Goal: Information Seeking & Learning: Learn about a topic

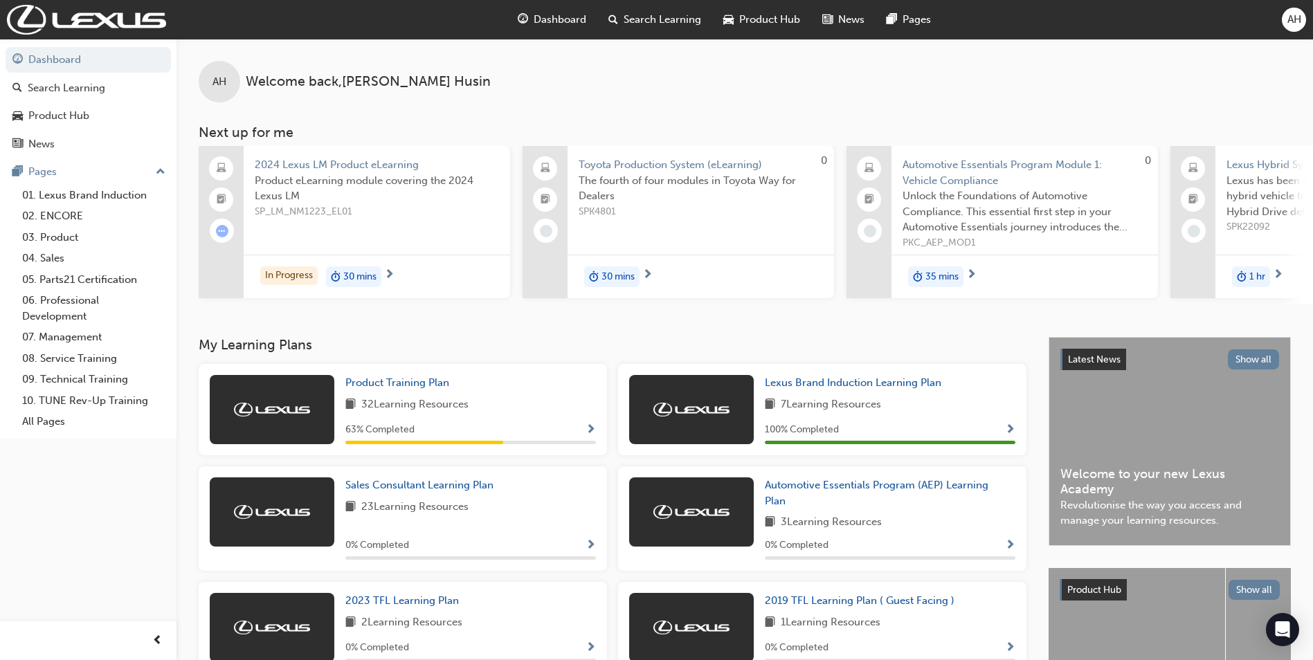
click at [588, 435] on span "Show Progress" at bounding box center [590, 430] width 10 height 12
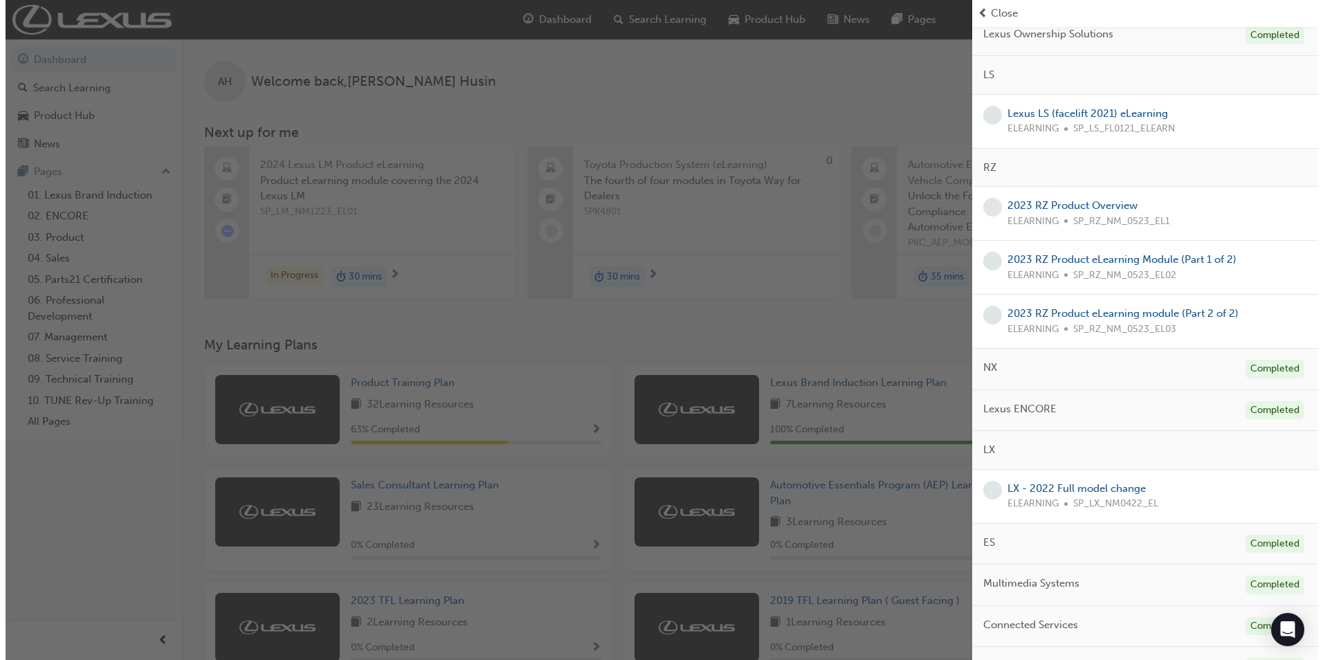
scroll to position [577, 0]
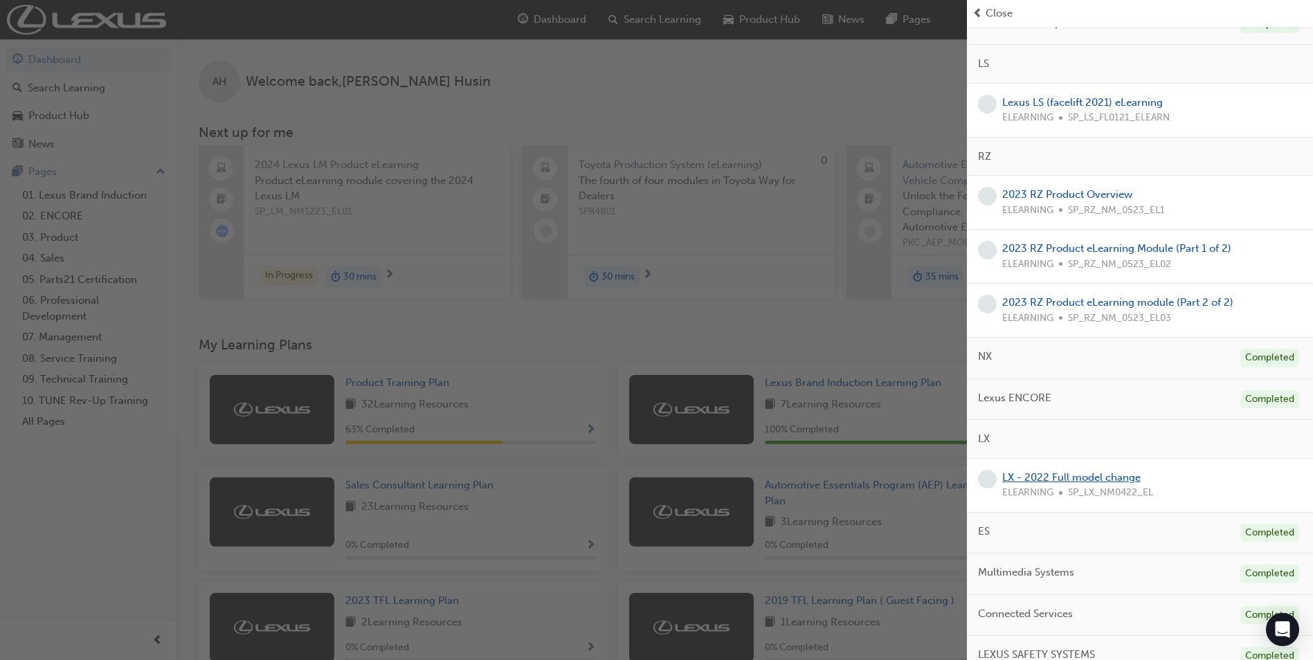
click at [1132, 475] on link "LX - 2022 Full model change" at bounding box center [1071, 477] width 138 height 12
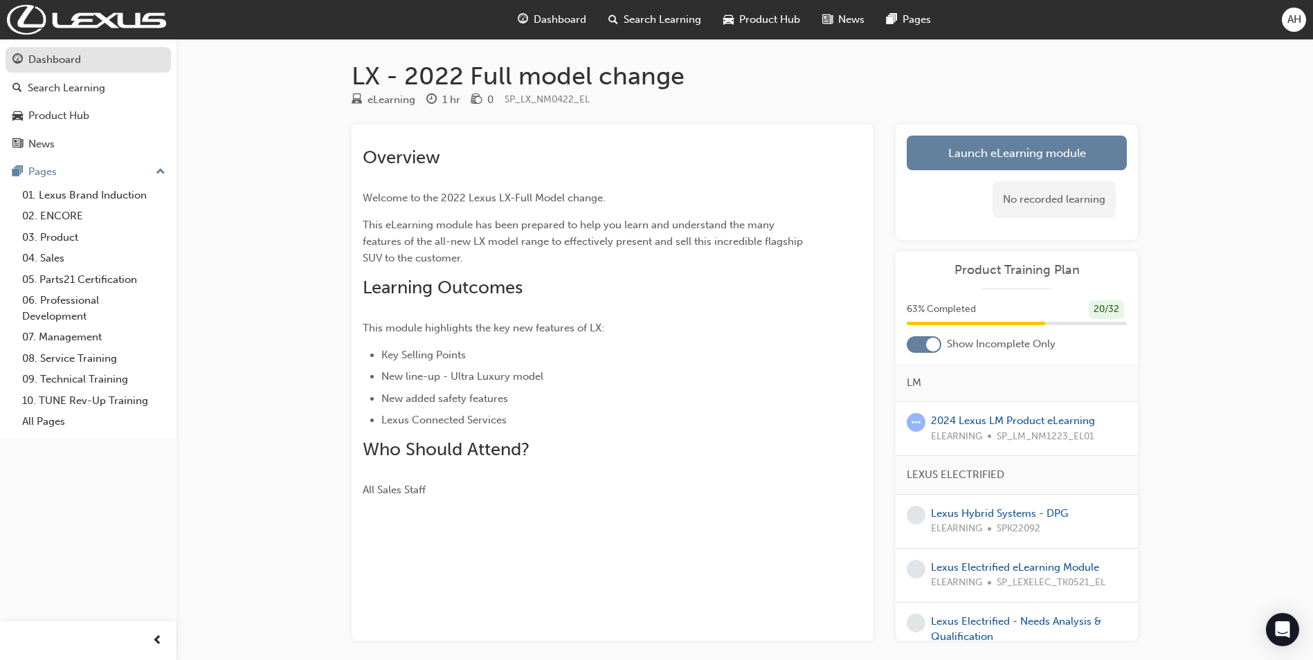
click at [80, 54] on div "Dashboard" at bounding box center [54, 60] width 53 height 16
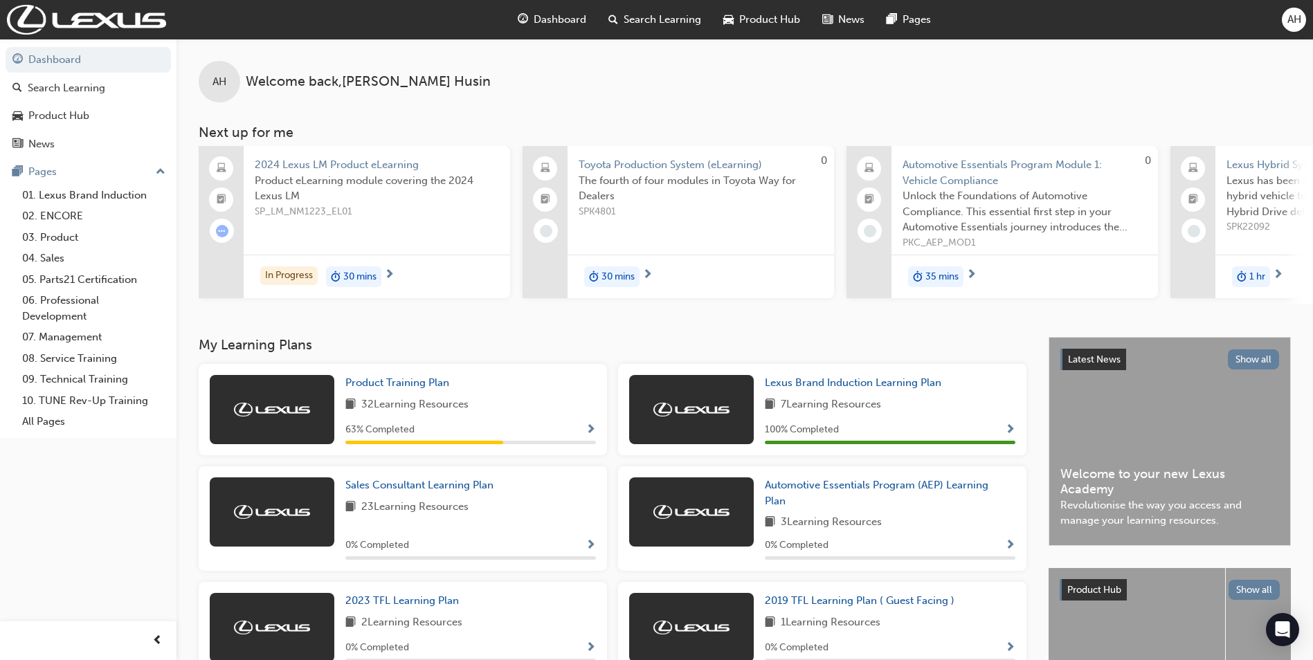
click at [585, 431] on span "Show Progress" at bounding box center [590, 430] width 10 height 12
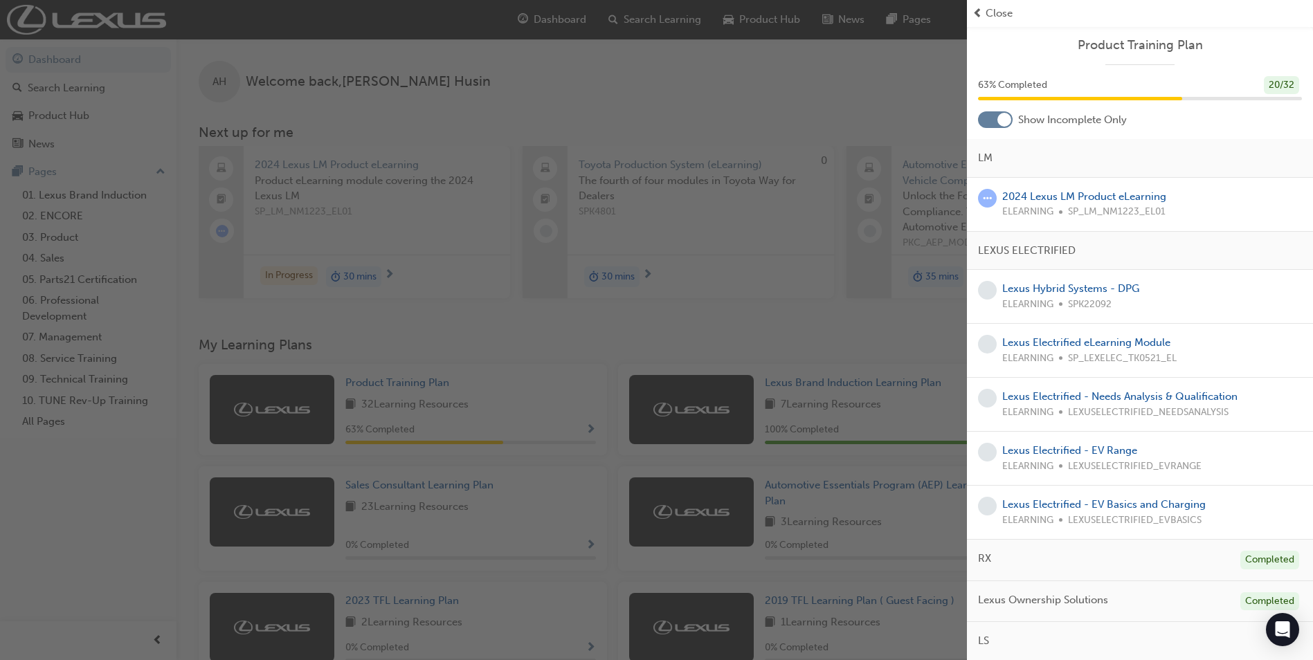
click at [836, 82] on div "button" at bounding box center [483, 330] width 967 height 660
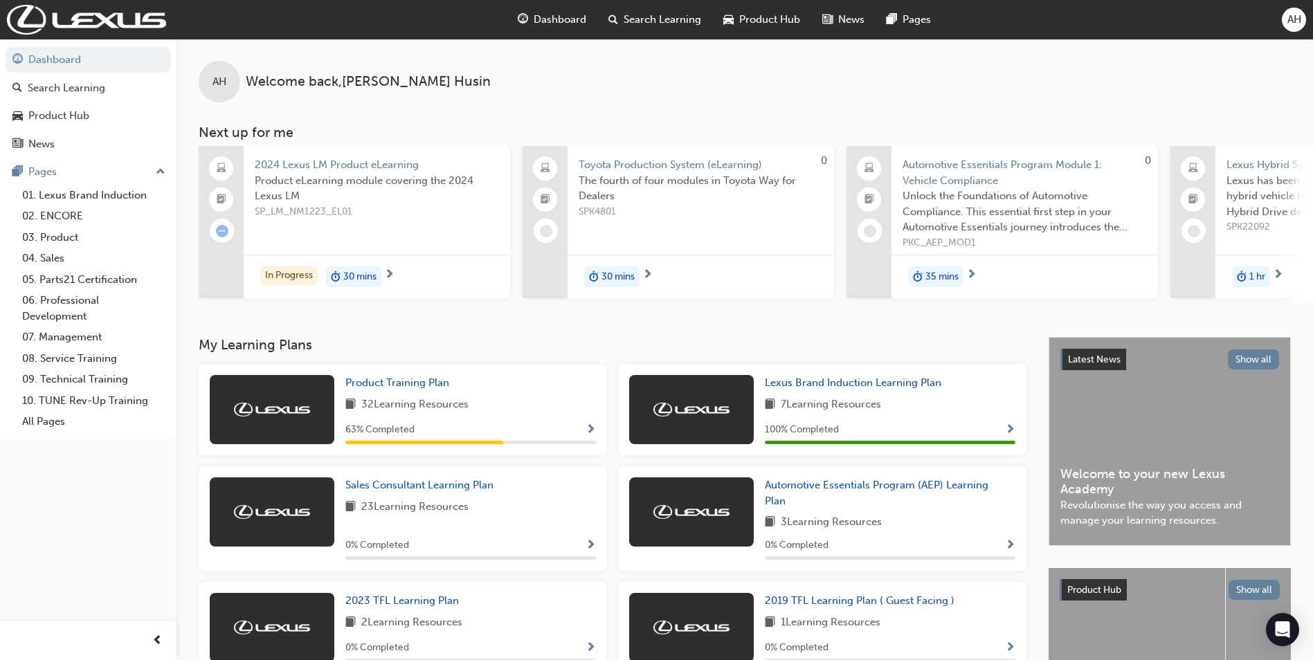
click at [381, 277] on div "30 mins" at bounding box center [353, 276] width 55 height 21
